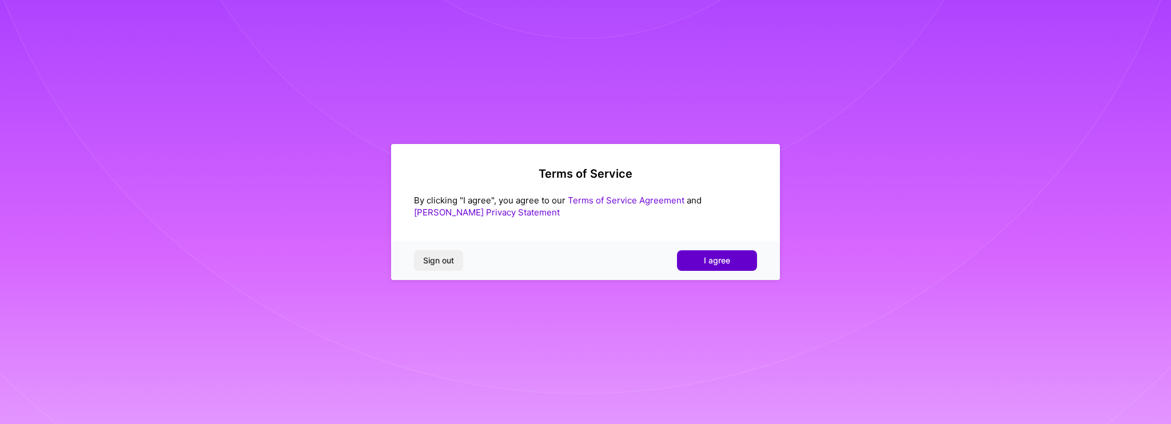
click at [728, 256] on span "I agree" at bounding box center [717, 260] width 26 height 11
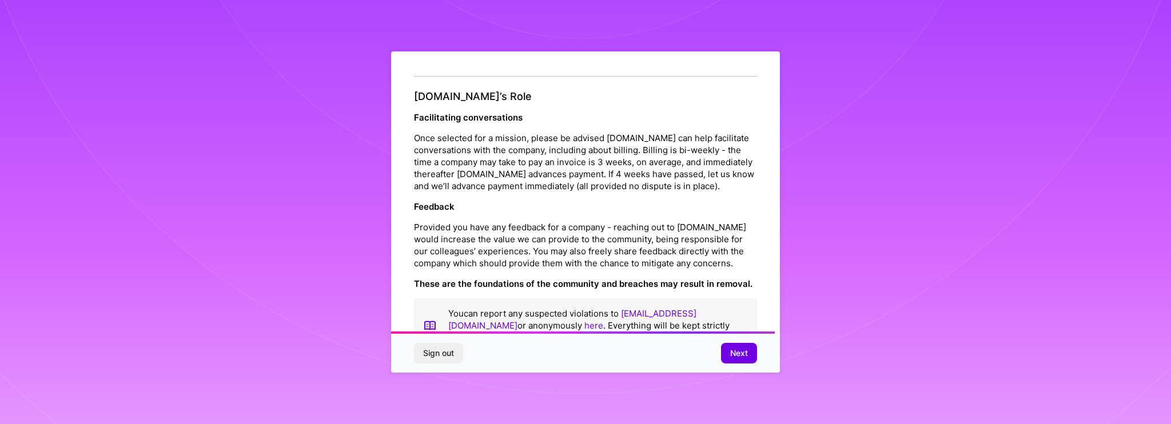
scroll to position [1252, 0]
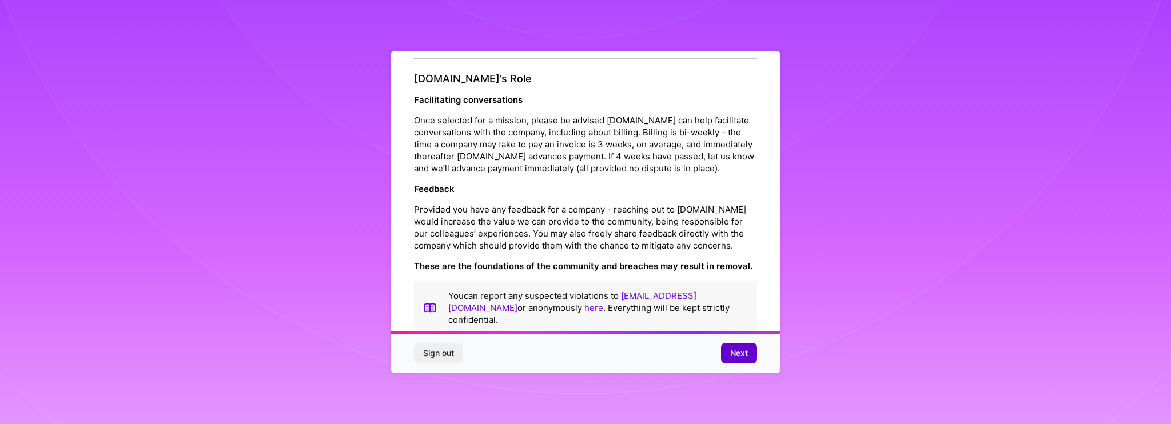
click at [746, 353] on span "Next" at bounding box center [739, 353] width 18 height 11
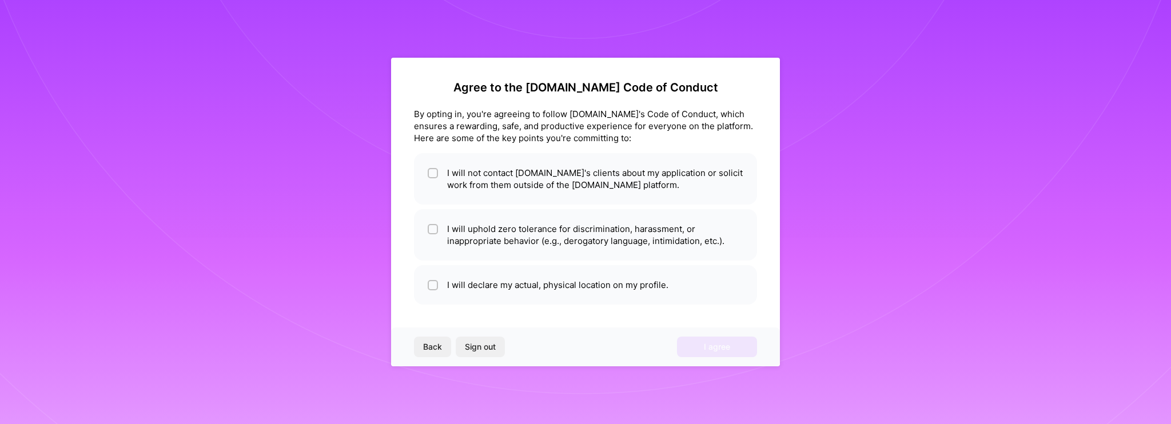
scroll to position [0, 0]
click at [434, 173] on input "checkbox" at bounding box center [434, 174] width 8 height 8
checkbox input "true"
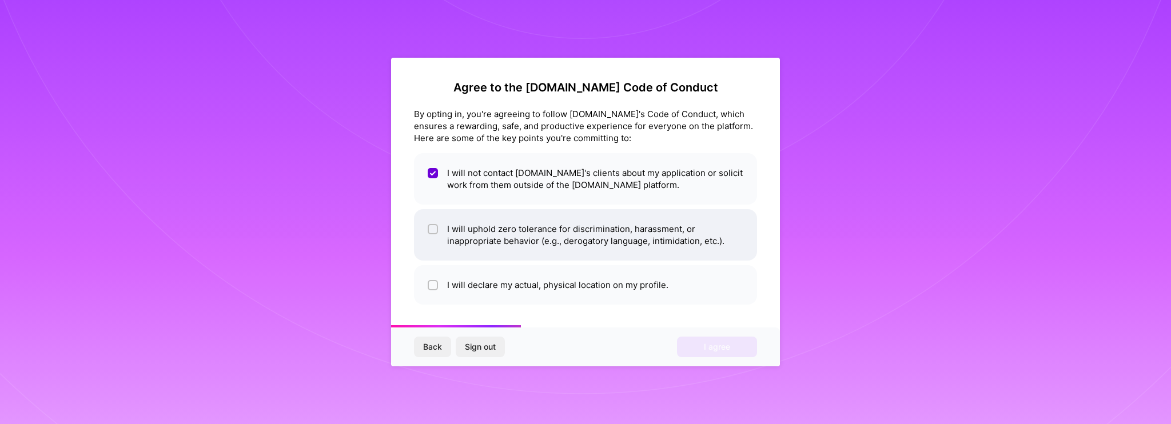
click at [431, 230] on input "checkbox" at bounding box center [434, 230] width 8 height 8
checkbox input "true"
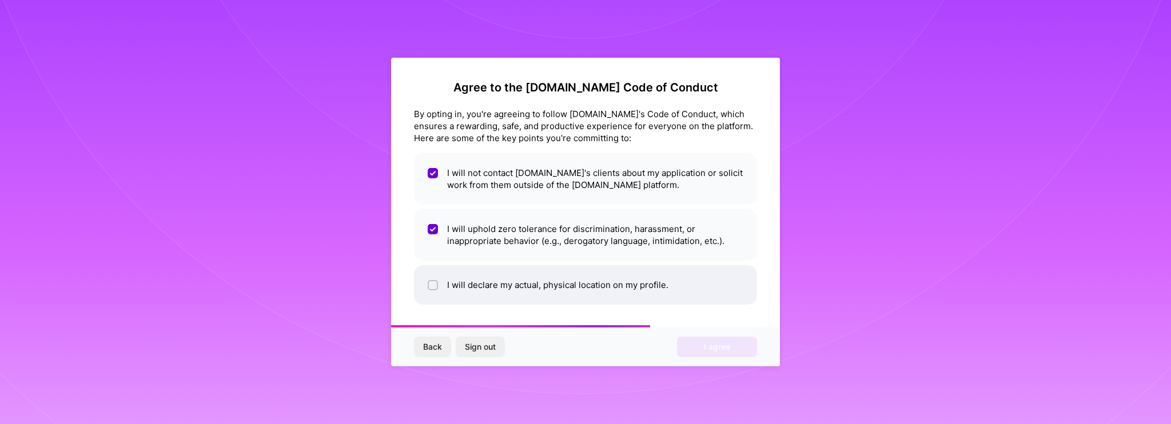
click at [433, 276] on li "I will declare my actual, physical location on my profile." at bounding box center [585, 284] width 343 height 39
checkbox input "true"
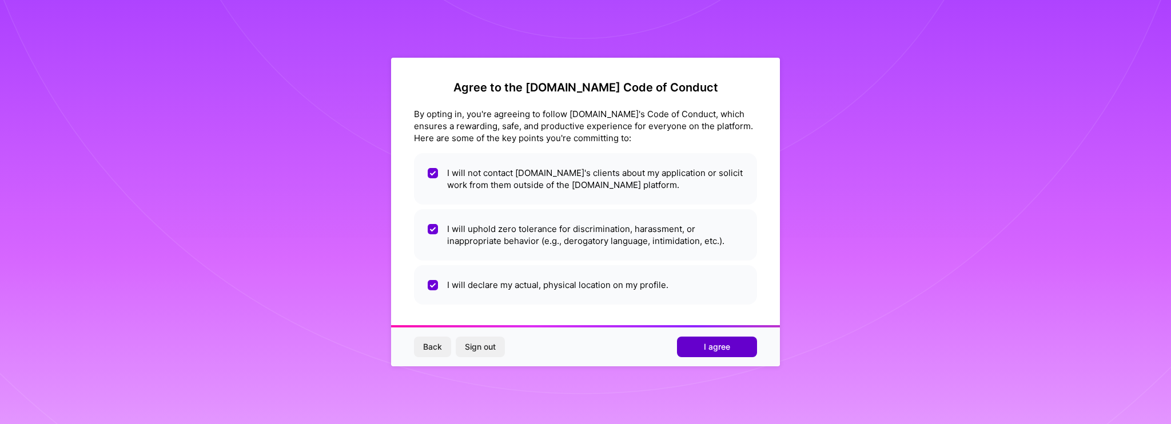
click at [714, 344] on span "I agree" at bounding box center [717, 346] width 26 height 11
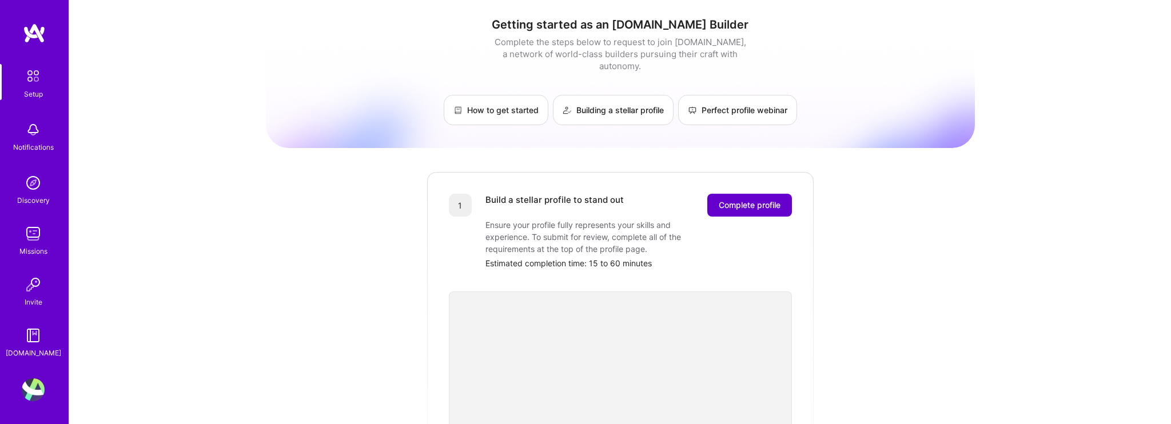
click at [729, 200] on span "Complete profile" at bounding box center [750, 205] width 62 height 11
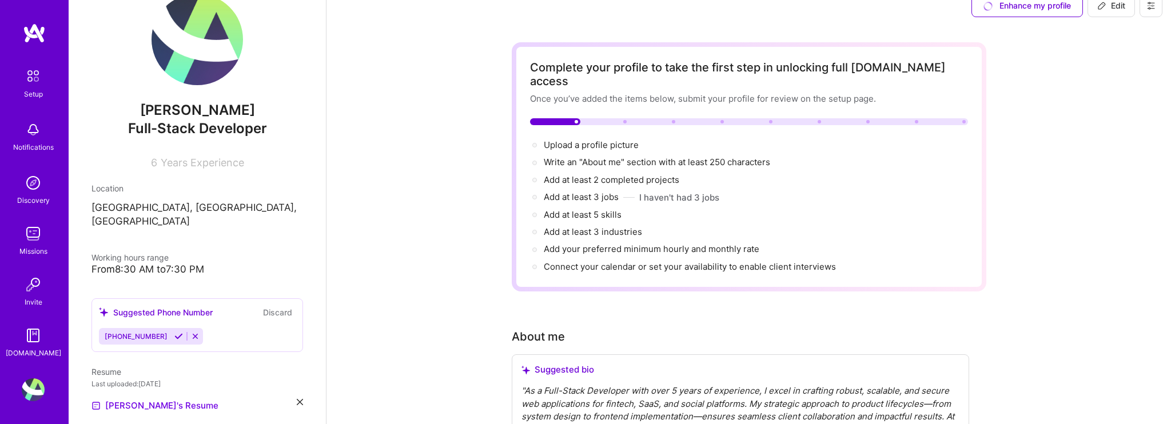
scroll to position [34, 0]
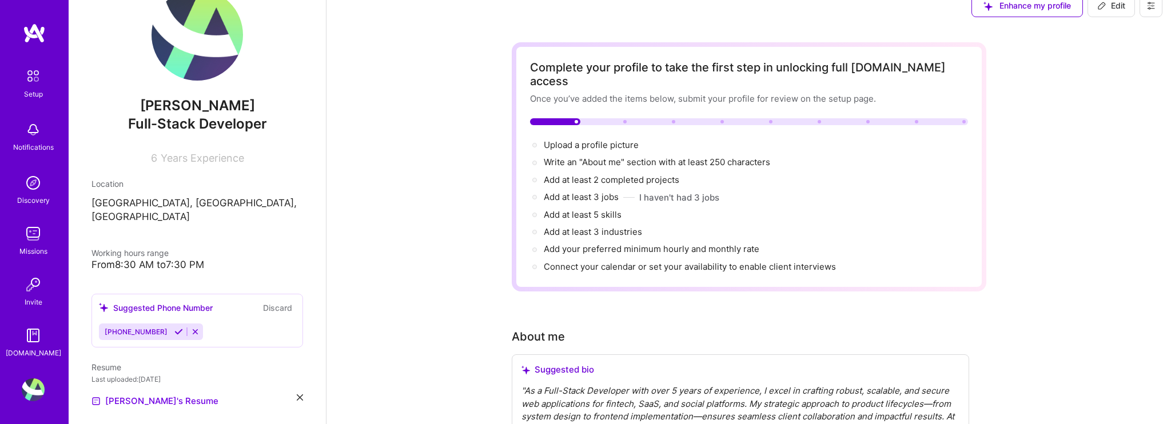
click at [180, 259] on div "From 8:30 AM to 7:30 PM" at bounding box center [197, 265] width 212 height 12
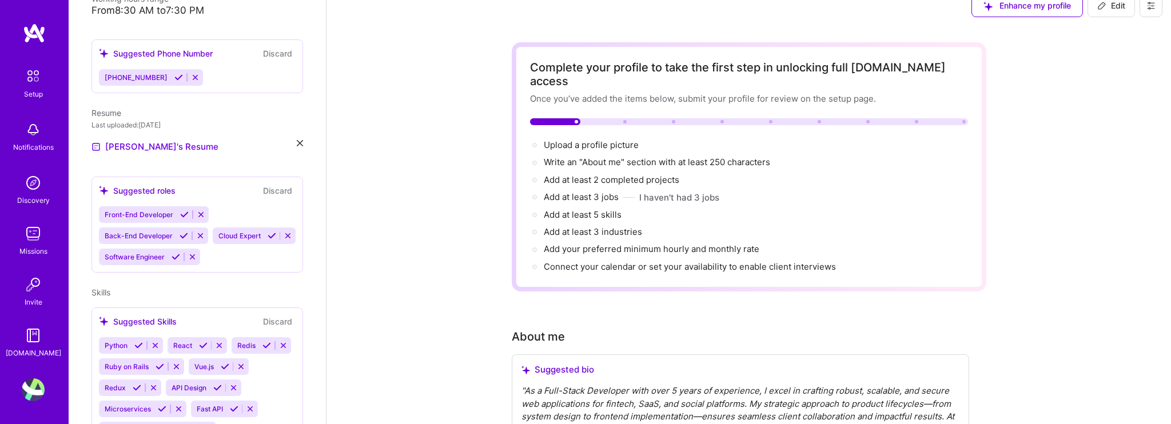
scroll to position [289, 0]
click at [287, 231] on icon at bounding box center [288, 235] width 9 height 9
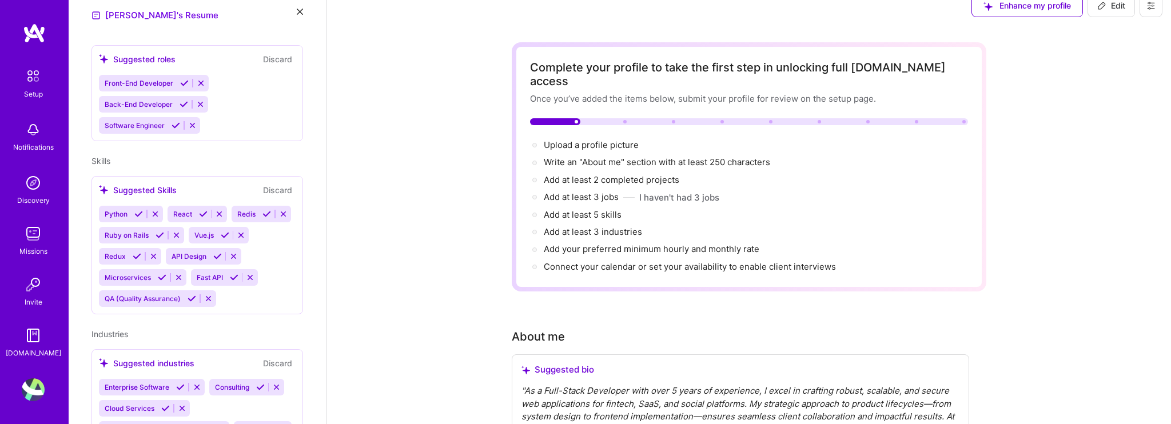
scroll to position [436, 0]
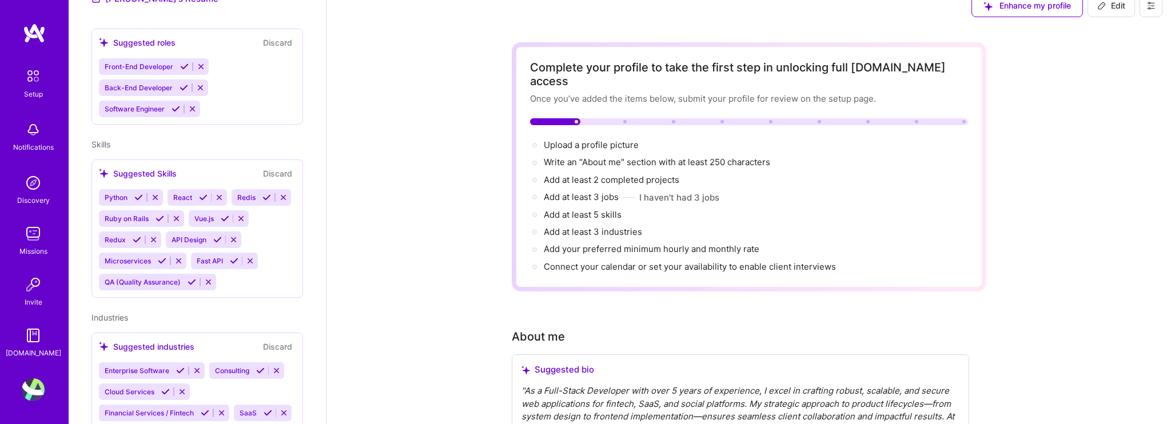
click at [208, 278] on icon at bounding box center [208, 282] width 9 height 9
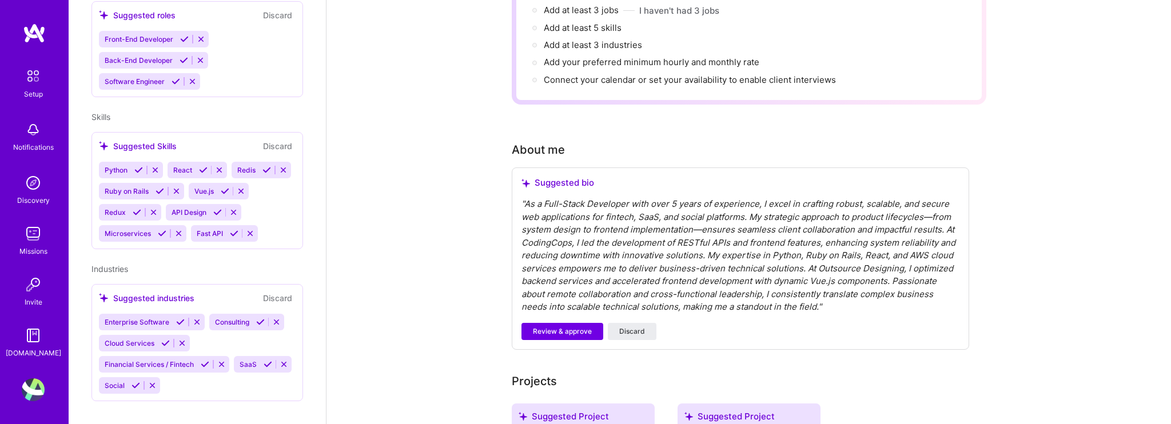
scroll to position [205, 0]
click at [586, 250] on div "" As a Full-Stack Developer with over 5 years of experience, I excel in craftin…" at bounding box center [740, 255] width 438 height 116
click at [579, 326] on span "Review & approve" at bounding box center [562, 331] width 59 height 10
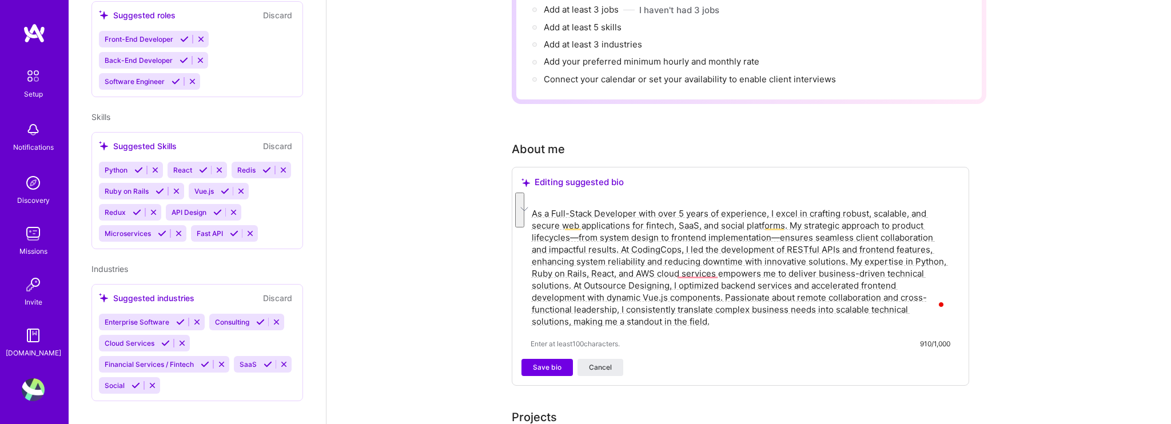
drag, startPoint x: 670, startPoint y: 308, endPoint x: 591, endPoint y: 280, distance: 83.5
click at [591, 280] on textarea "As a Full-Stack Developer with over 5 years of experience, I excel in crafting …" at bounding box center [741, 267] width 420 height 122
click at [661, 259] on textarea "As a Full-Stack Developer with over 5 years of experience, I excel in crafting …" at bounding box center [741, 267] width 420 height 122
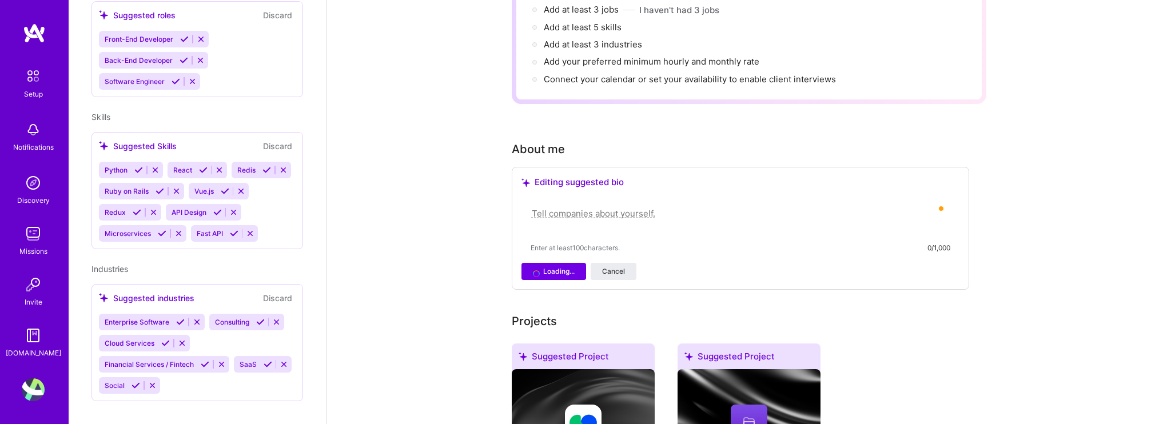
paste textarea "Full-Stack Software Engineer with 5+ years of experience building robust, scala…"
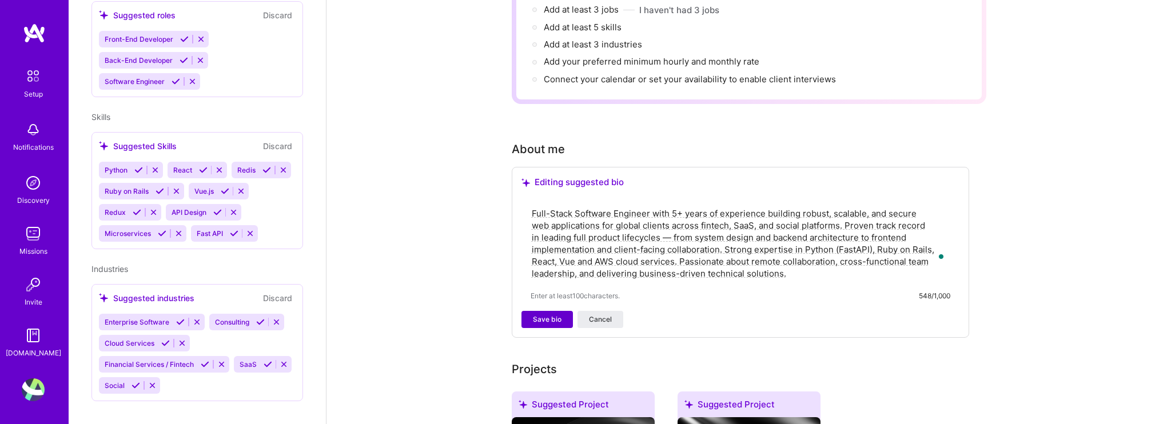
type textarea "Full-Stack Software Engineer with 5+ years of experience building robust, scala…"
click at [539, 314] on span "Save bio" at bounding box center [547, 319] width 29 height 10
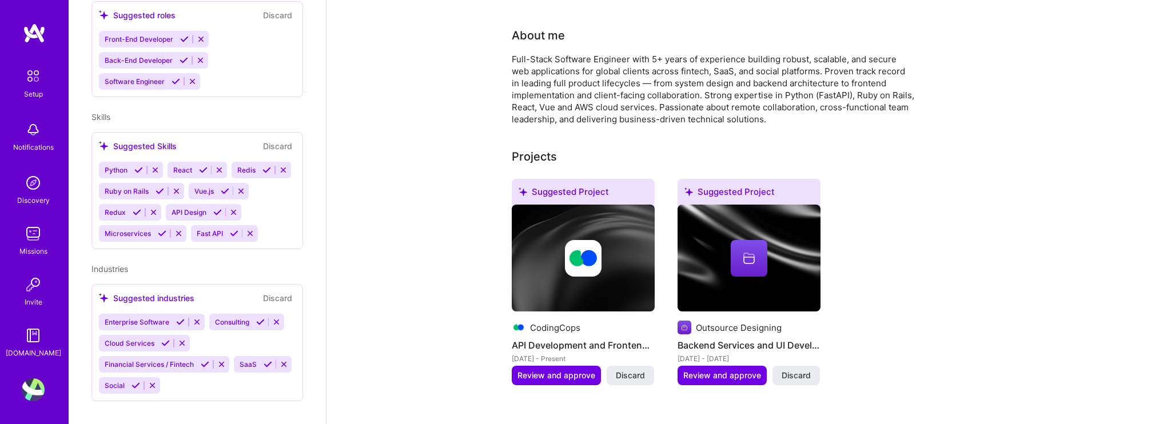
scroll to position [302, 0]
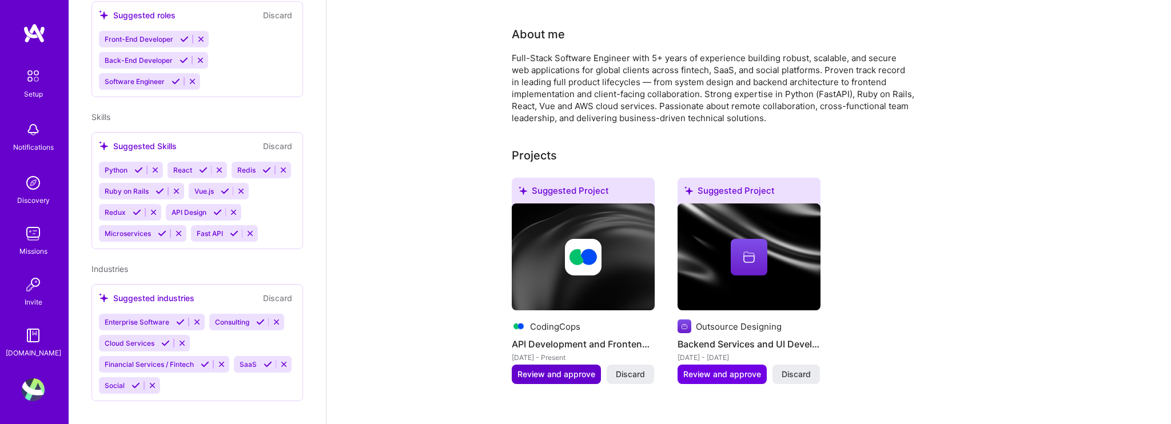
click at [566, 369] on span "Review and approve" at bounding box center [556, 374] width 78 height 11
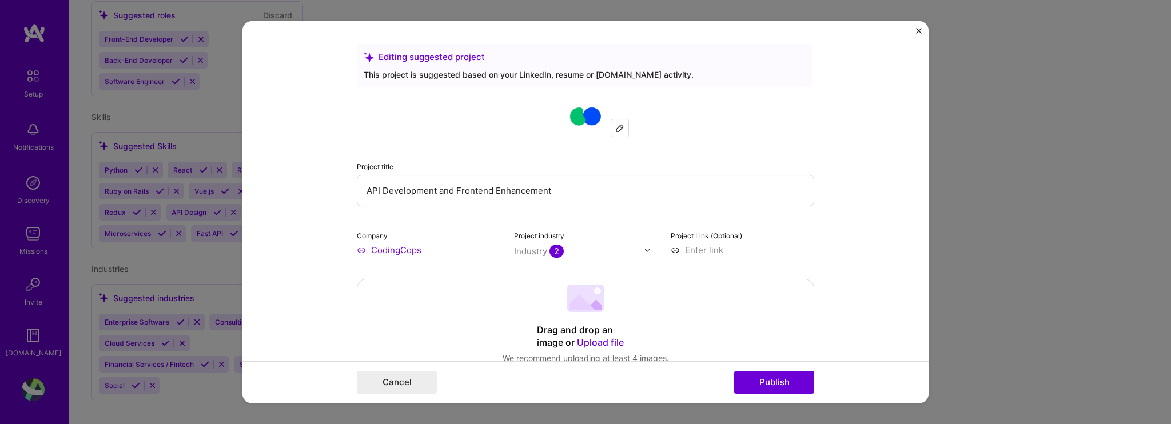
click at [517, 189] on input "API Development and Frontend Enhancement" at bounding box center [585, 190] width 457 height 31
paste input "MePrism: A Privacy Protection Service"
type input "MePrism: A Privacy Protection Service"
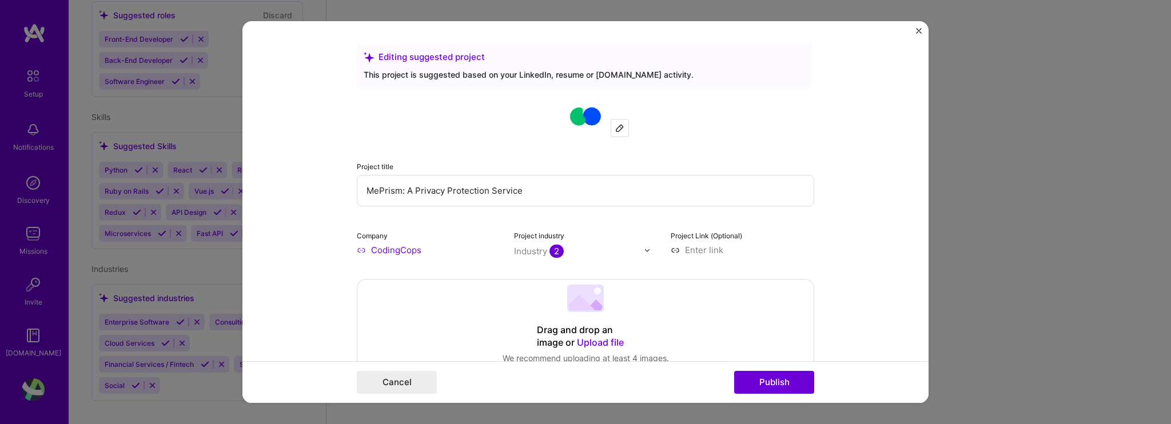
click at [388, 252] on input "CodingCops" at bounding box center [429, 250] width 144 height 12
click at [402, 250] on input "CodingCops" at bounding box center [429, 250] width 144 height 12
type input "MePrism"
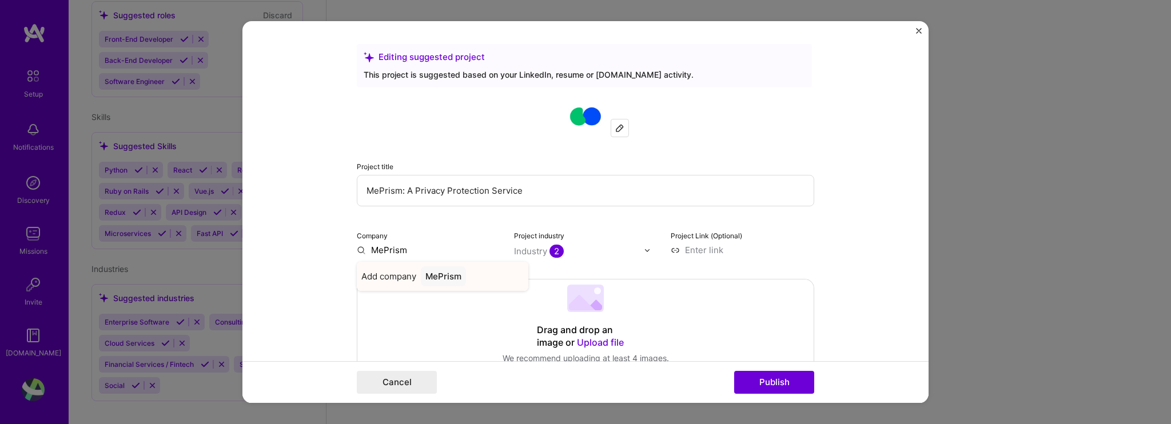
click at [398, 274] on span "Add company" at bounding box center [388, 276] width 55 height 12
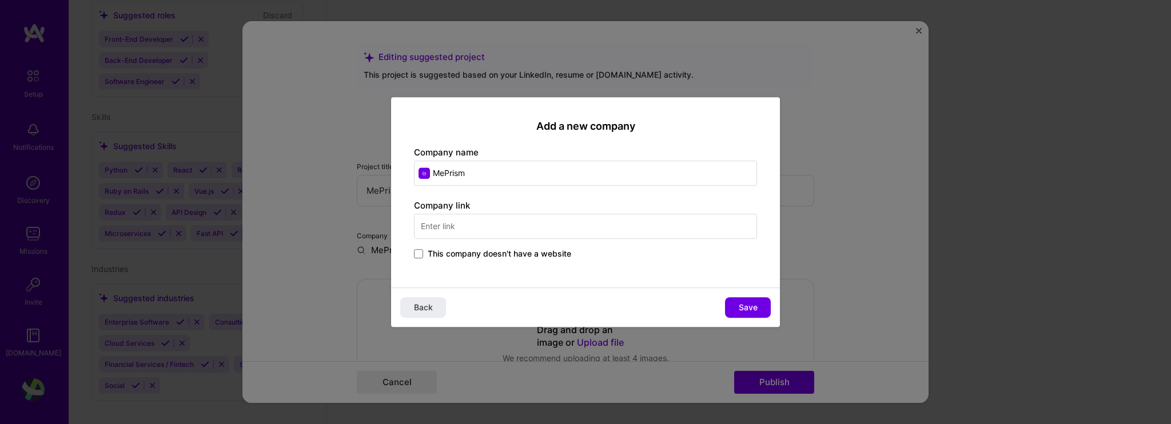
click at [478, 177] on input "MePrism" at bounding box center [585, 173] width 343 height 25
click at [477, 226] on input "text" at bounding box center [585, 226] width 343 height 25
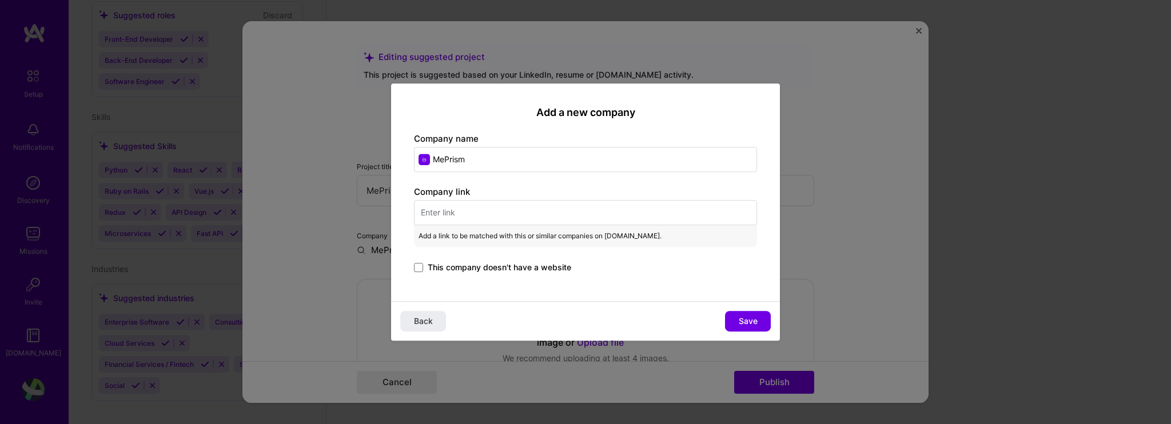
click at [499, 213] on input "text" at bounding box center [585, 212] width 343 height 25
paste input "[URL][DOMAIN_NAME]"
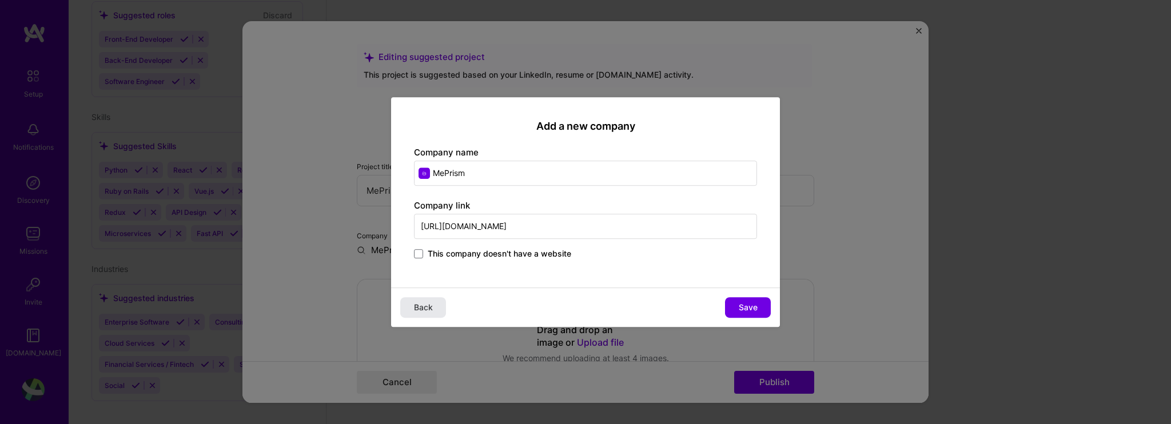
type input "[URL][DOMAIN_NAME]"
click at [424, 312] on span "Back" at bounding box center [423, 307] width 19 height 11
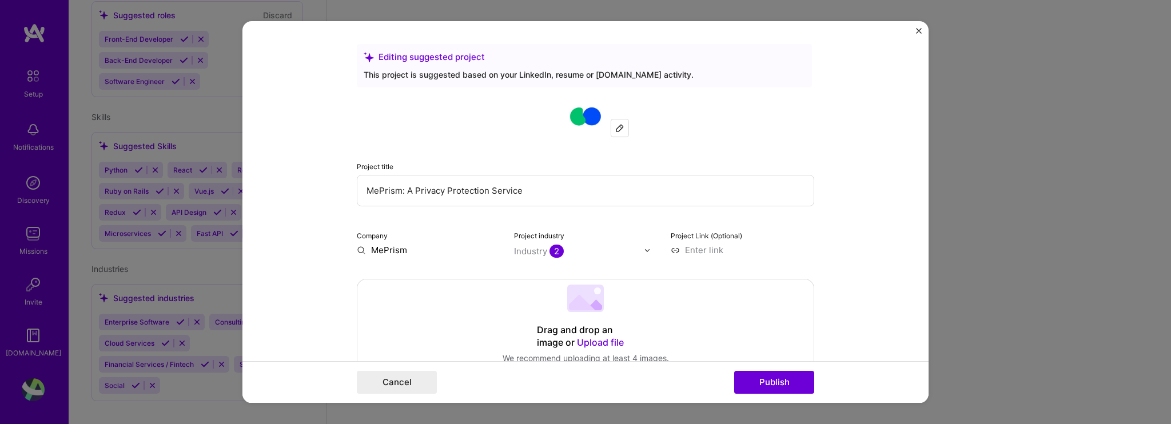
click at [622, 125] on img at bounding box center [619, 128] width 9 height 9
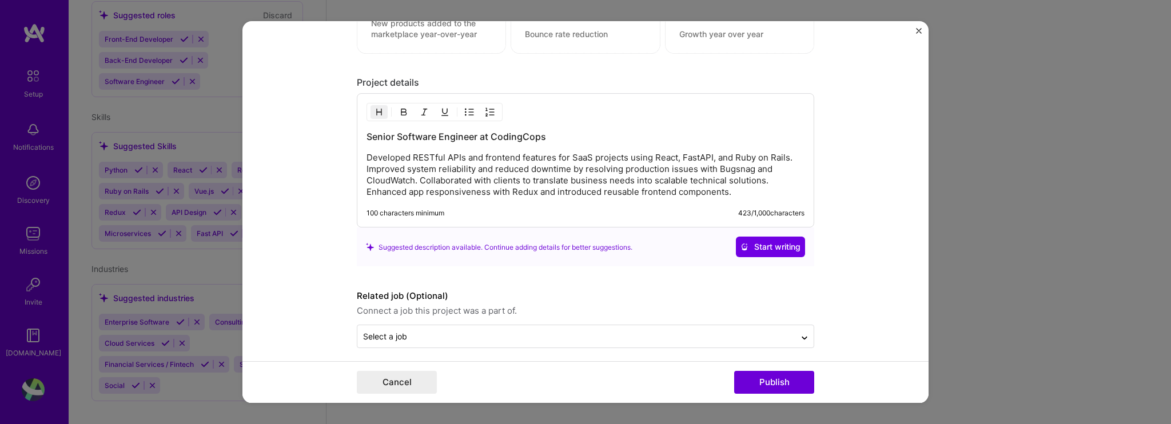
scroll to position [1032, 0]
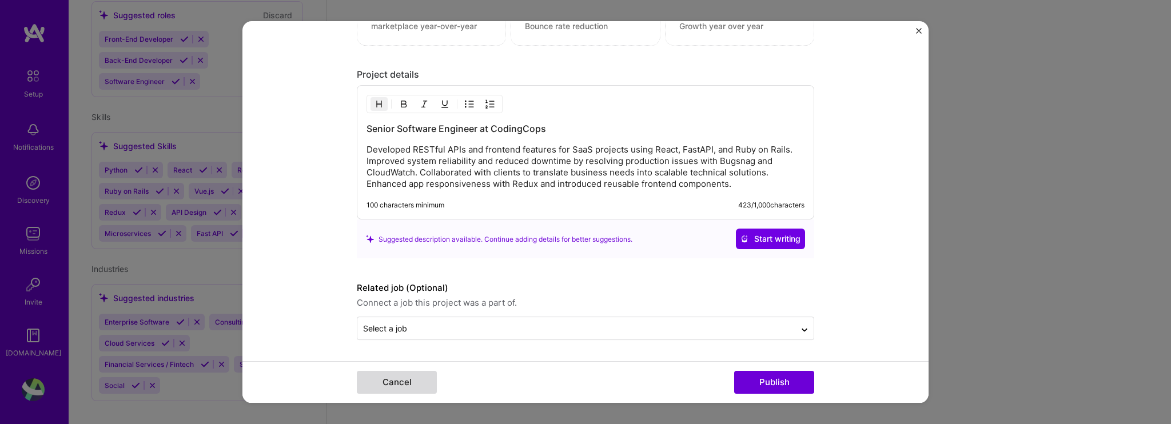
click at [413, 380] on button "Cancel" at bounding box center [397, 382] width 80 height 23
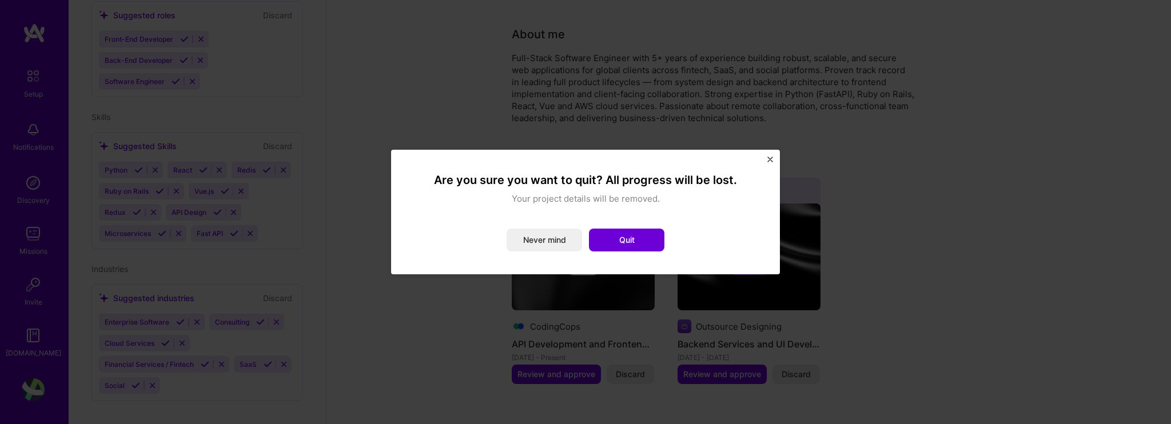
click at [769, 160] on img "Close" at bounding box center [770, 160] width 6 height 6
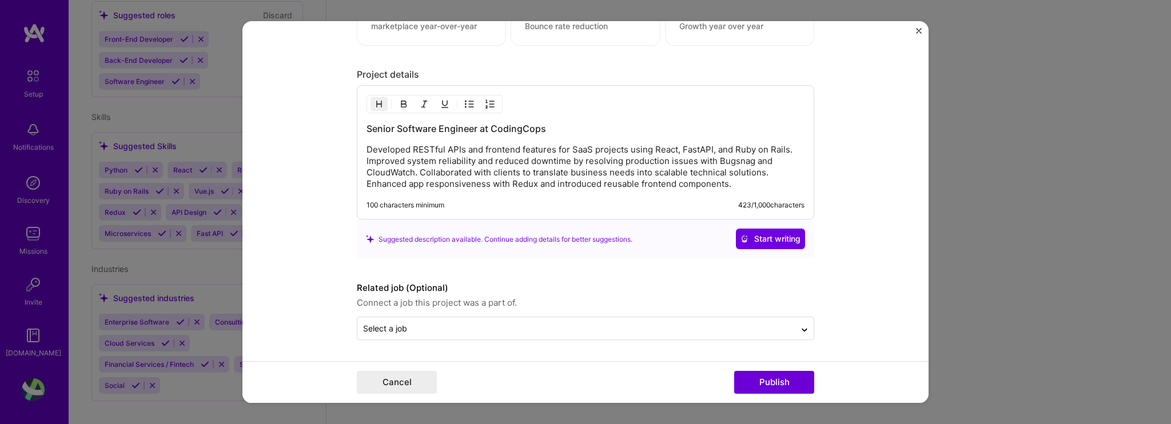
click at [919, 28] on img "Close" at bounding box center [919, 31] width 6 height 6
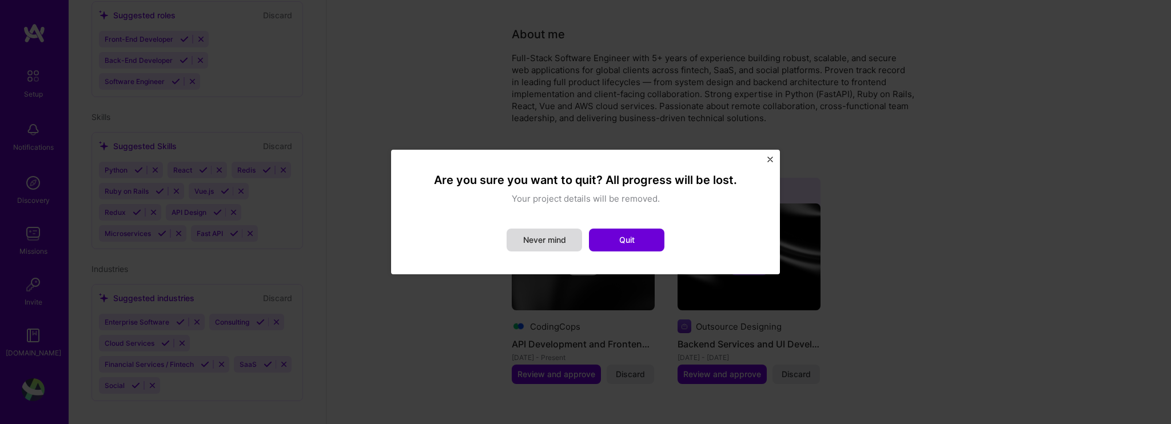
click at [543, 244] on button "Never mind" at bounding box center [544, 240] width 75 height 23
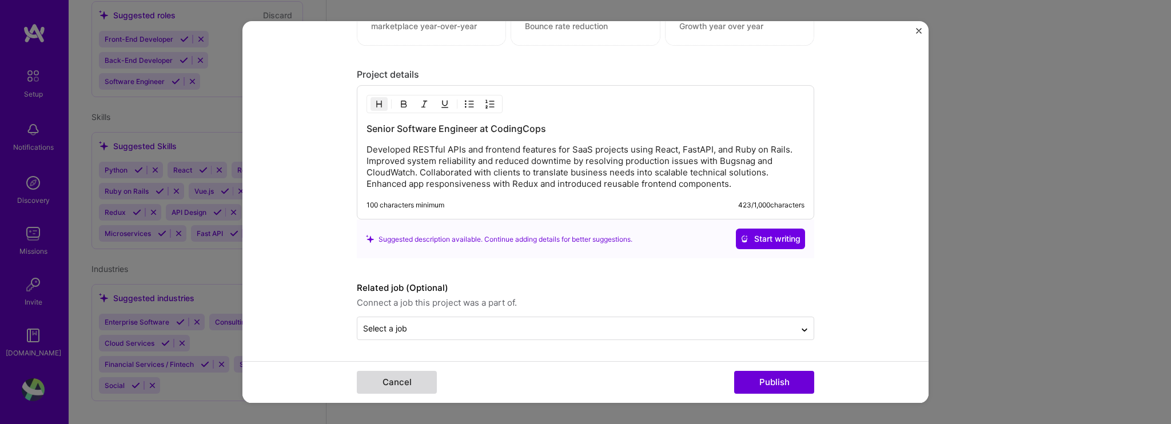
click at [429, 385] on button "Cancel" at bounding box center [397, 382] width 80 height 23
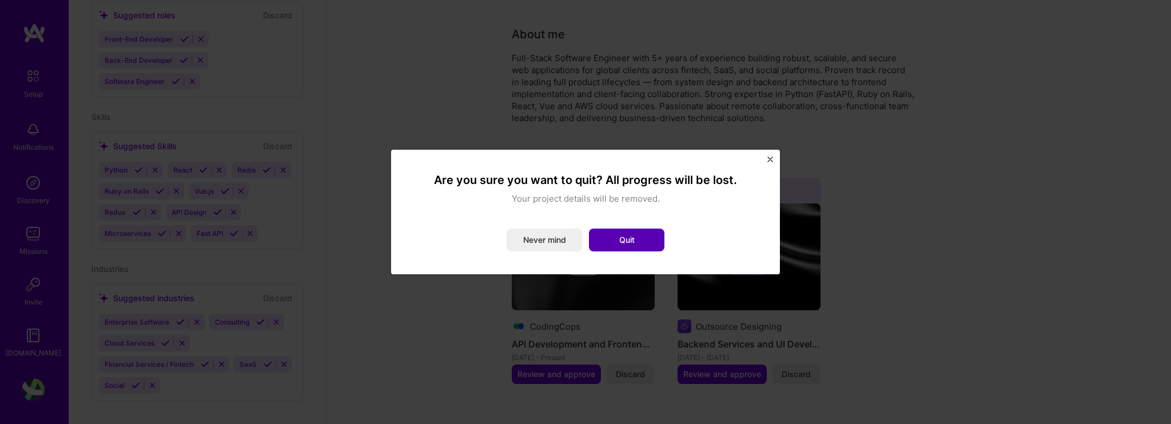
click at [648, 234] on button "Quit" at bounding box center [626, 240] width 75 height 23
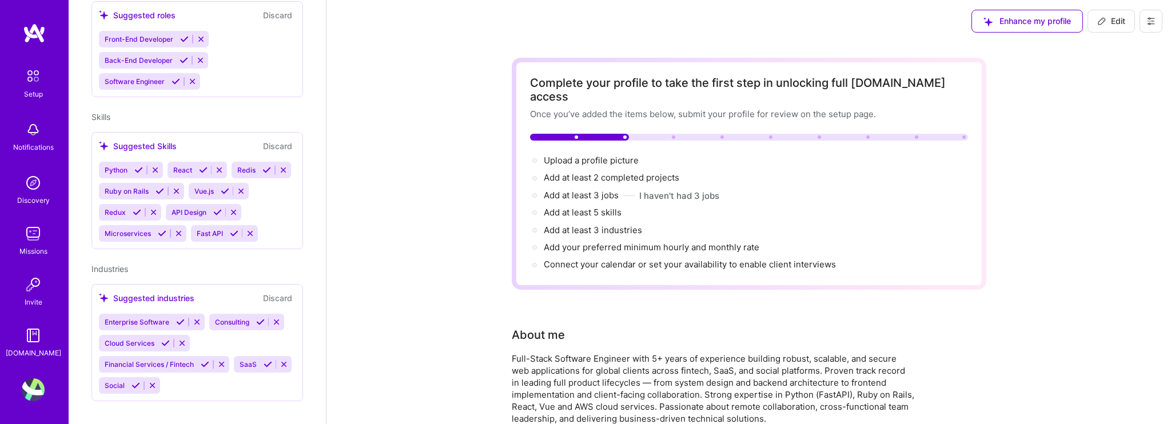
scroll to position [0, 0]
